Goal: Navigation & Orientation: Find specific page/section

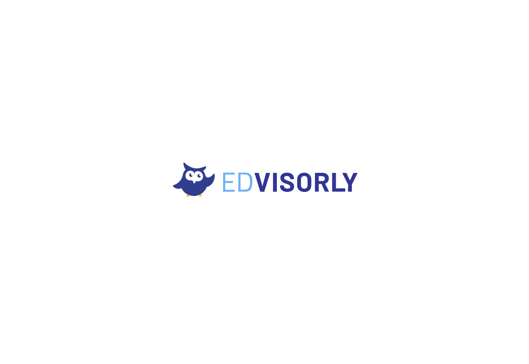
click at [50, 118] on div at bounding box center [264, 182] width 529 height 364
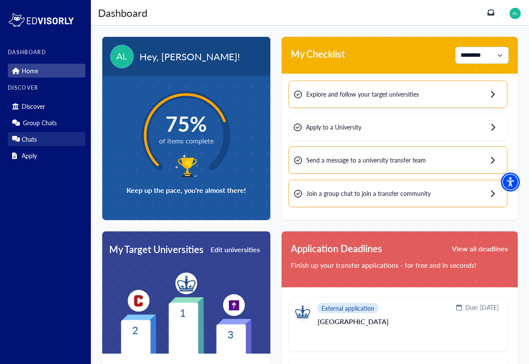
click at [36, 139] on p "Chats" at bounding box center [29, 139] width 15 height 7
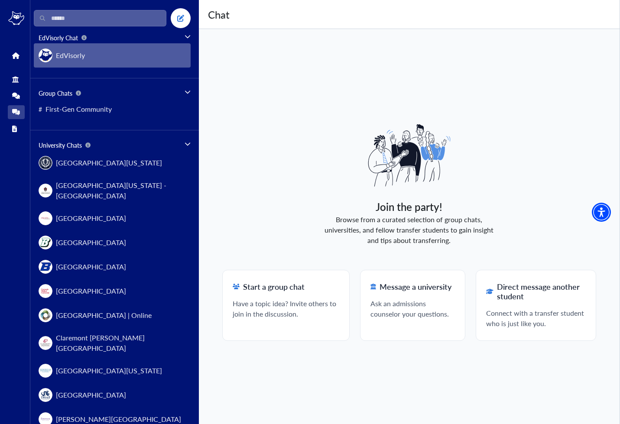
click at [103, 66] on button "EdVisorly" at bounding box center [112, 55] width 157 height 24
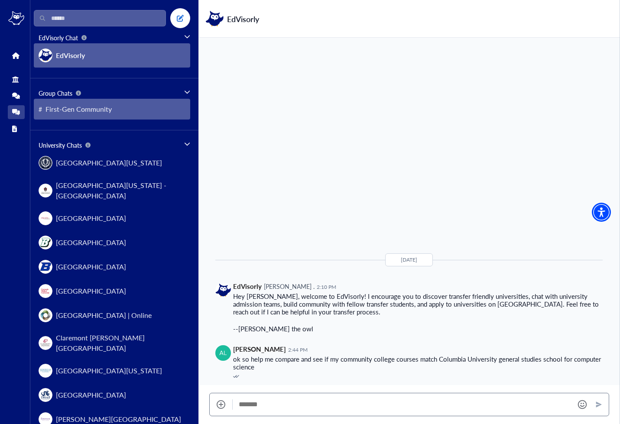
click at [110, 116] on button "# First-Gen Community" at bounding box center [112, 109] width 156 height 21
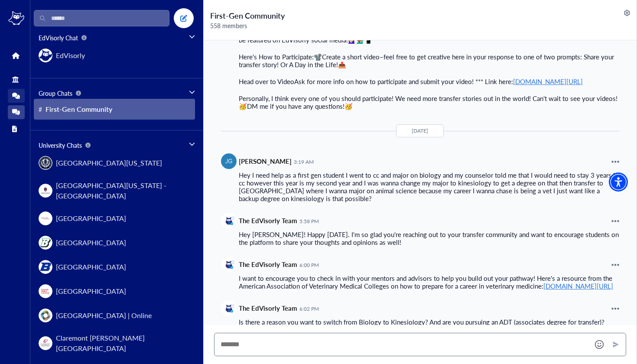
click at [15, 102] on link "Group Chats" at bounding box center [16, 96] width 17 height 14
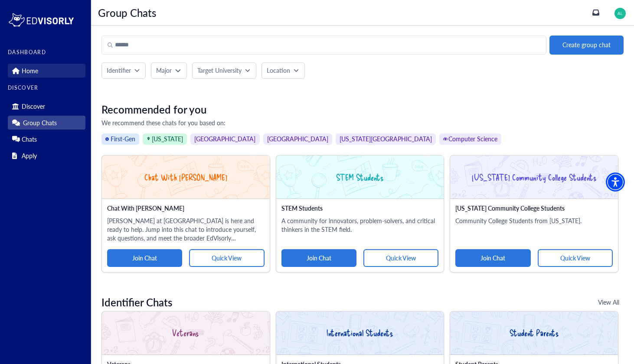
click at [20, 70] on link "Home" at bounding box center [47, 71] width 78 height 14
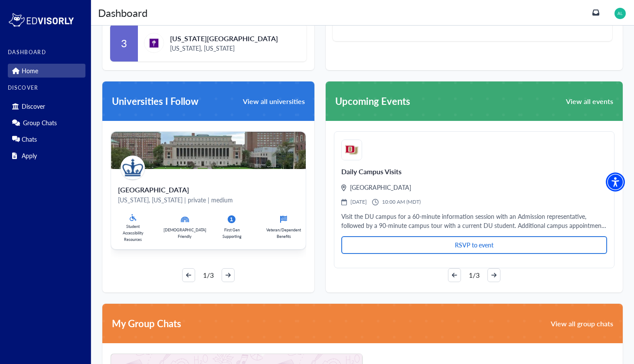
scroll to position [423, 0]
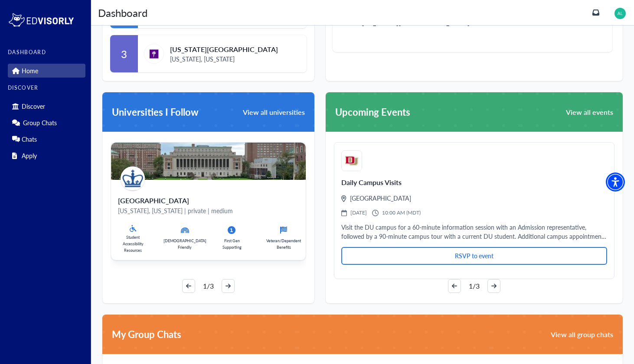
click at [232, 231] on icon at bounding box center [232, 230] width 8 height 10
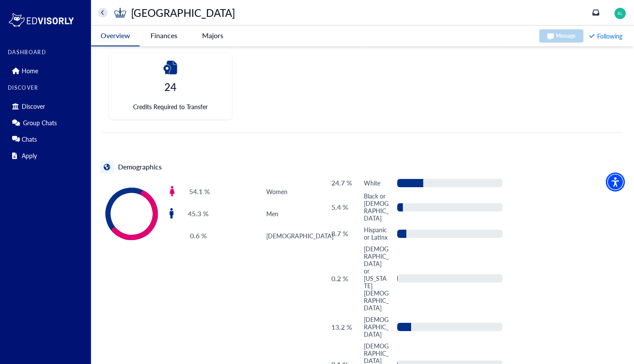
scroll to position [277, 0]
